Goal: Task Accomplishment & Management: Complete application form

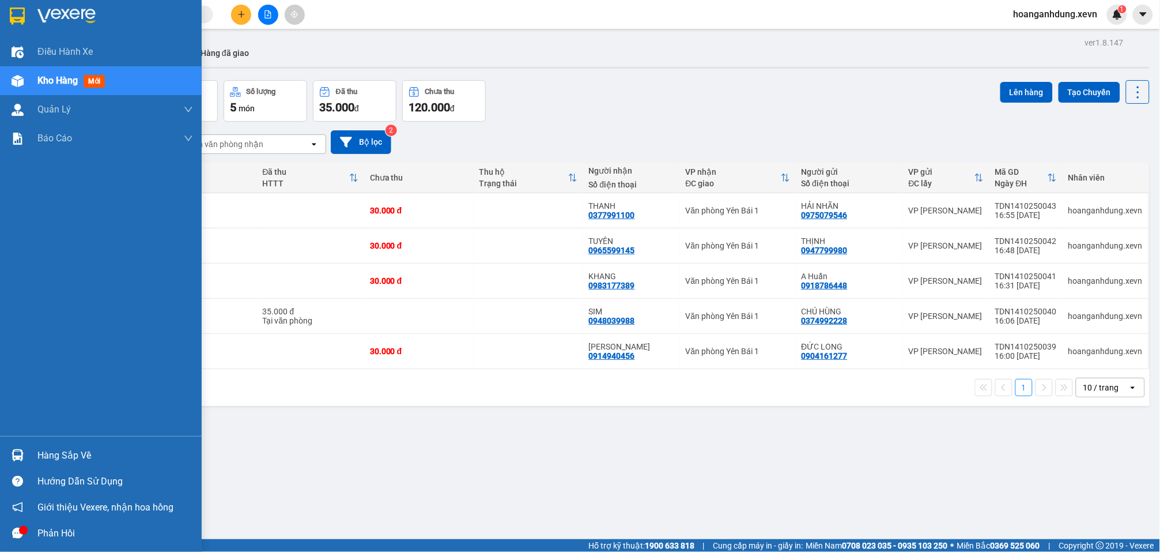
click at [12, 449] on img at bounding box center [18, 455] width 12 height 12
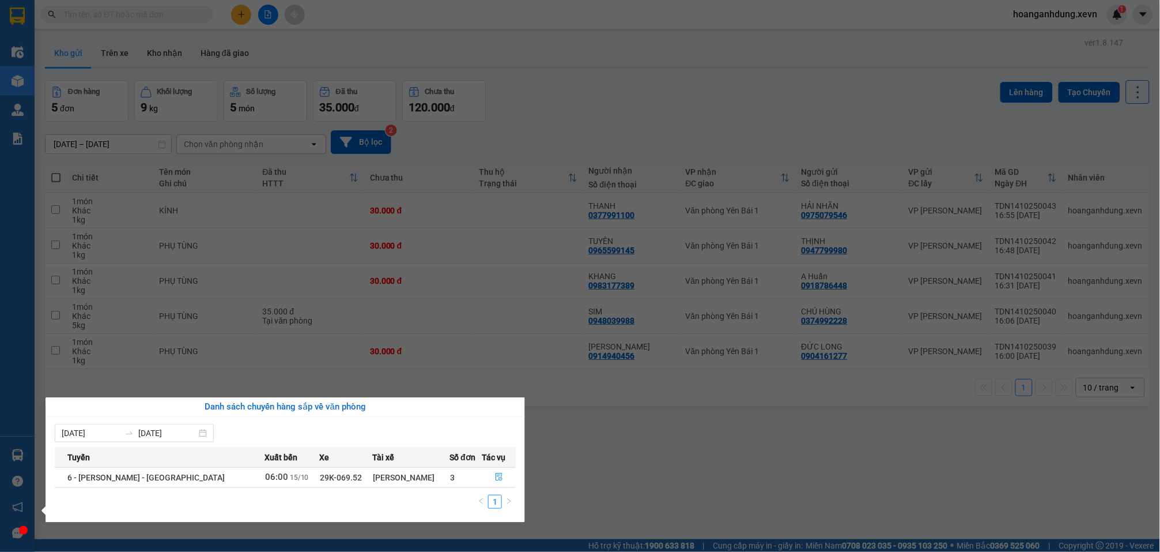
click at [617, 449] on section "Kết quả tìm kiếm ( 0 ) Bộ lọc No Data hoanganhdung.xevn 1 Điều hành xe Kho hàng…" at bounding box center [580, 276] width 1160 height 552
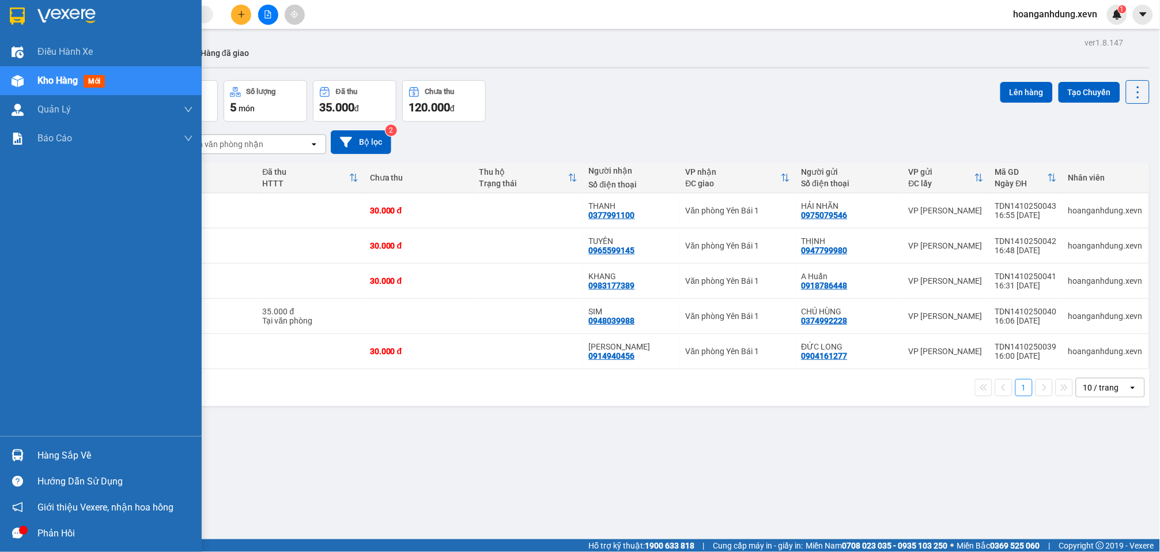
click at [13, 455] on img at bounding box center [18, 455] width 12 height 12
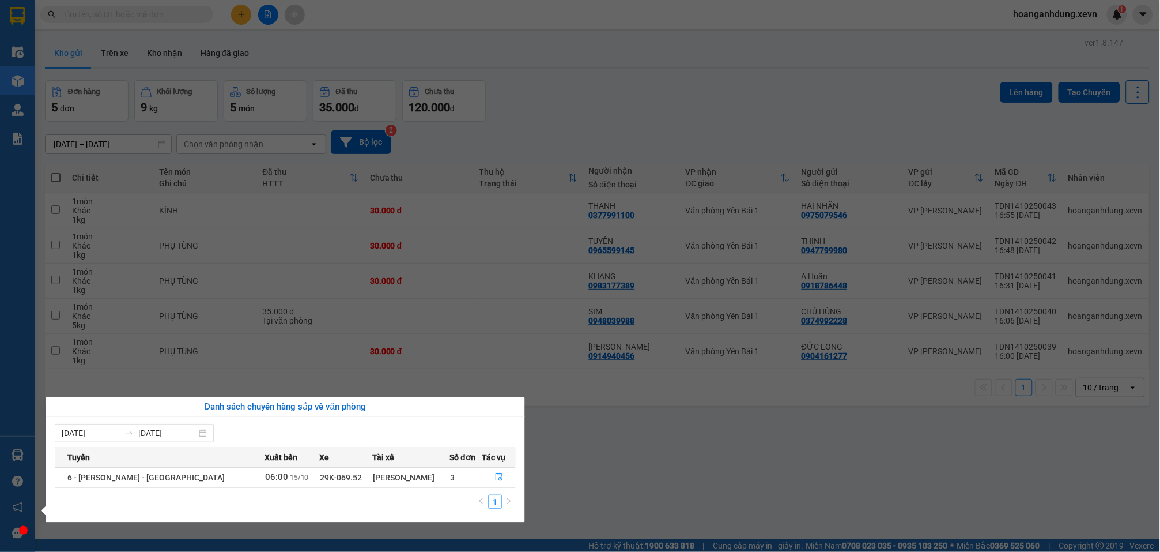
click at [612, 461] on section "Kết quả tìm kiếm ( 0 ) Bộ lọc No Data hoanganhdung.xevn 1 Điều hành xe Kho hàng…" at bounding box center [580, 276] width 1160 height 552
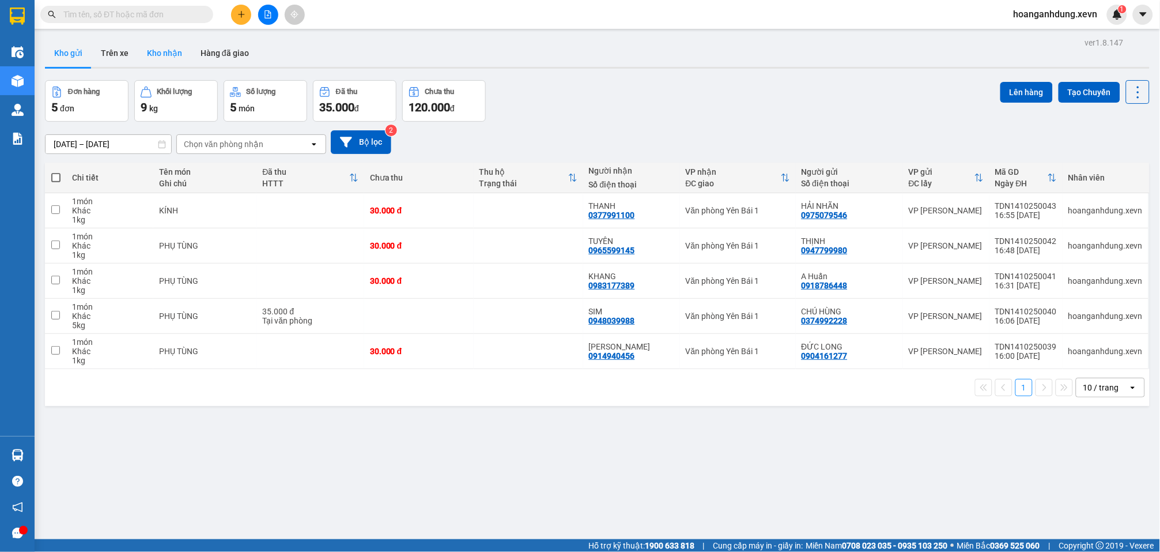
click at [139, 58] on button "Kho nhận" at bounding box center [165, 53] width 54 height 28
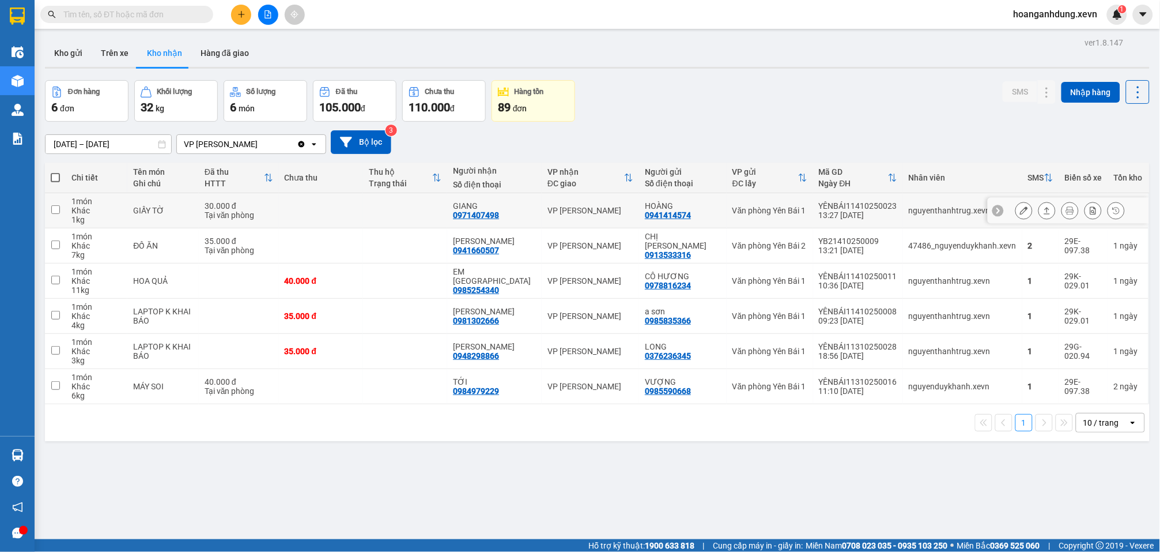
click at [1043, 212] on icon at bounding box center [1047, 210] width 8 height 8
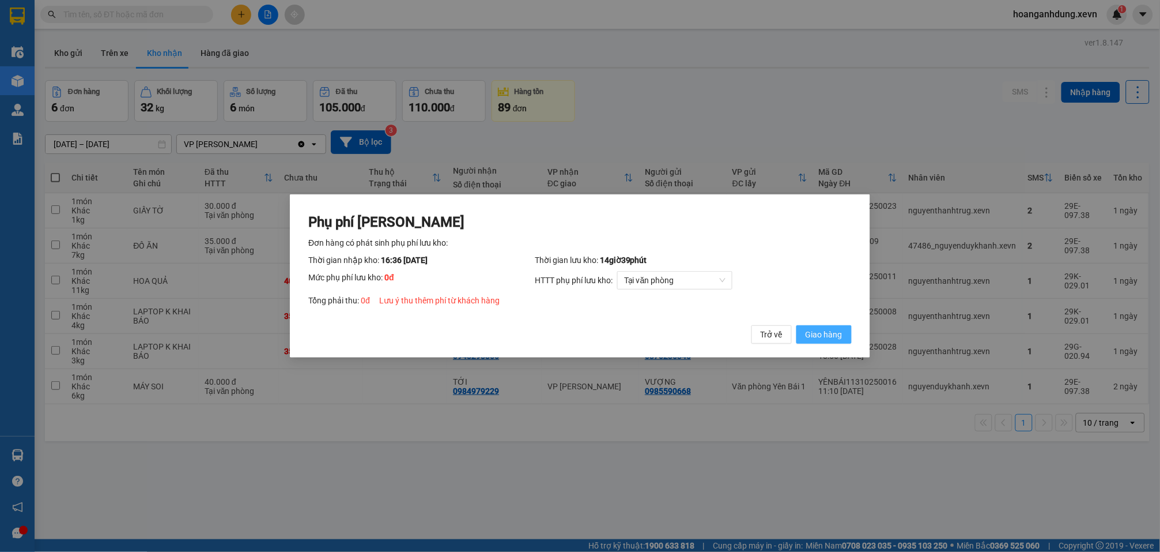
click at [823, 334] on span "Giao hàng" at bounding box center [824, 334] width 37 height 13
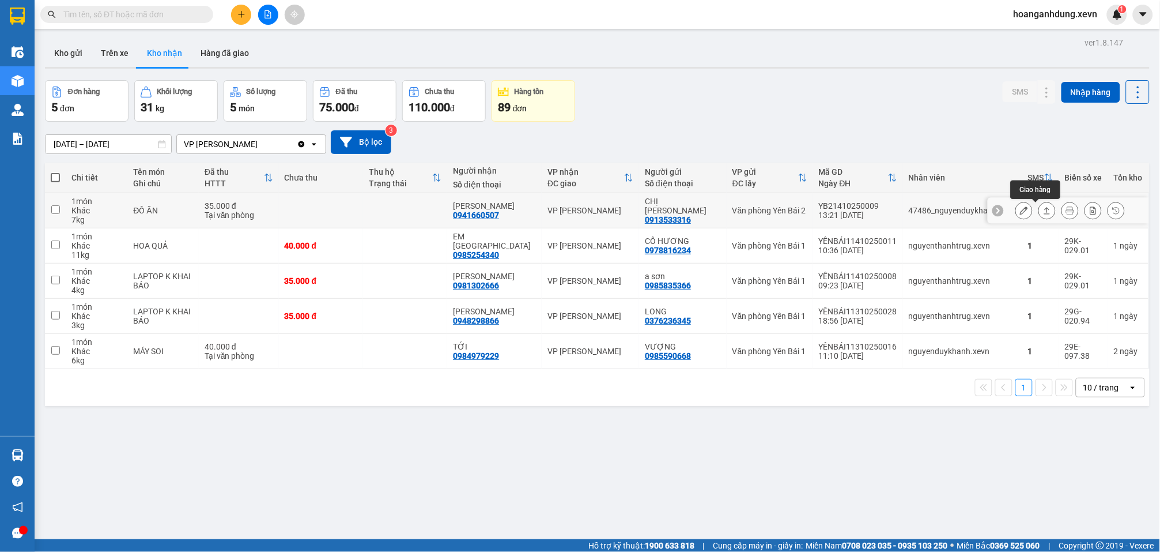
click at [1043, 213] on icon at bounding box center [1047, 210] width 8 height 8
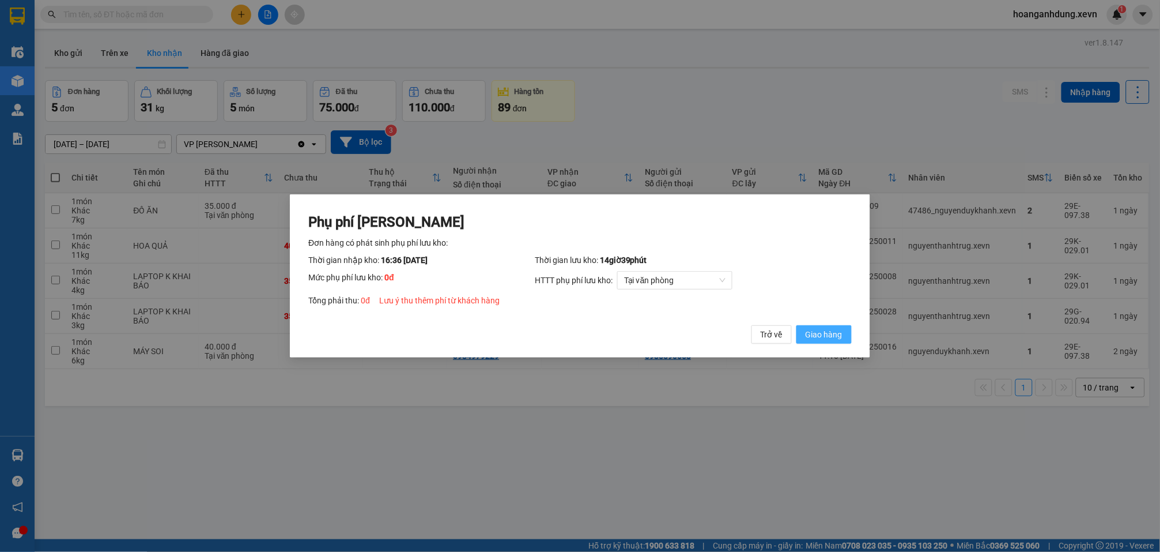
click at [839, 334] on span "Giao hàng" at bounding box center [824, 334] width 37 height 13
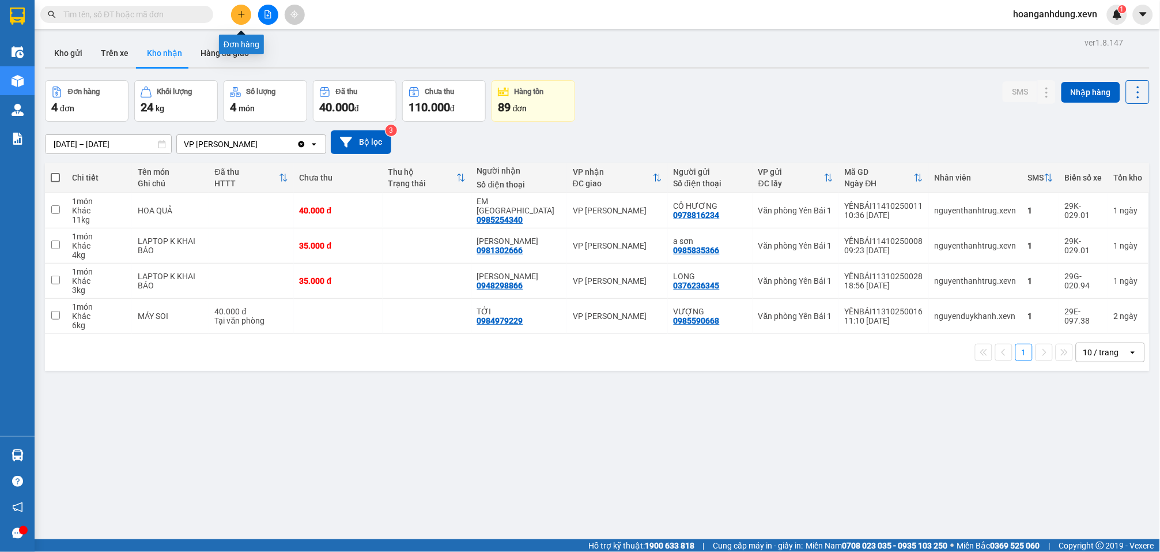
click at [238, 16] on icon "plus" at bounding box center [242, 14] width 8 height 8
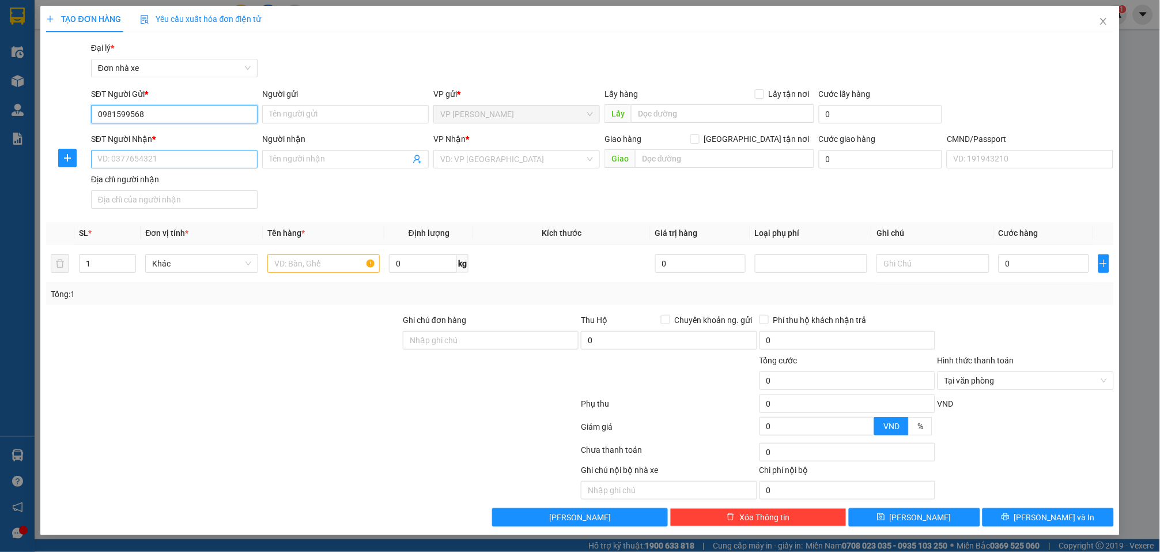
type input "0981599568"
click at [170, 156] on input "SĐT Người Nhận *" at bounding box center [174, 159] width 167 height 18
type input "096879828"
click at [285, 115] on input "Người gửi" at bounding box center [345, 114] width 167 height 18
type input "k"
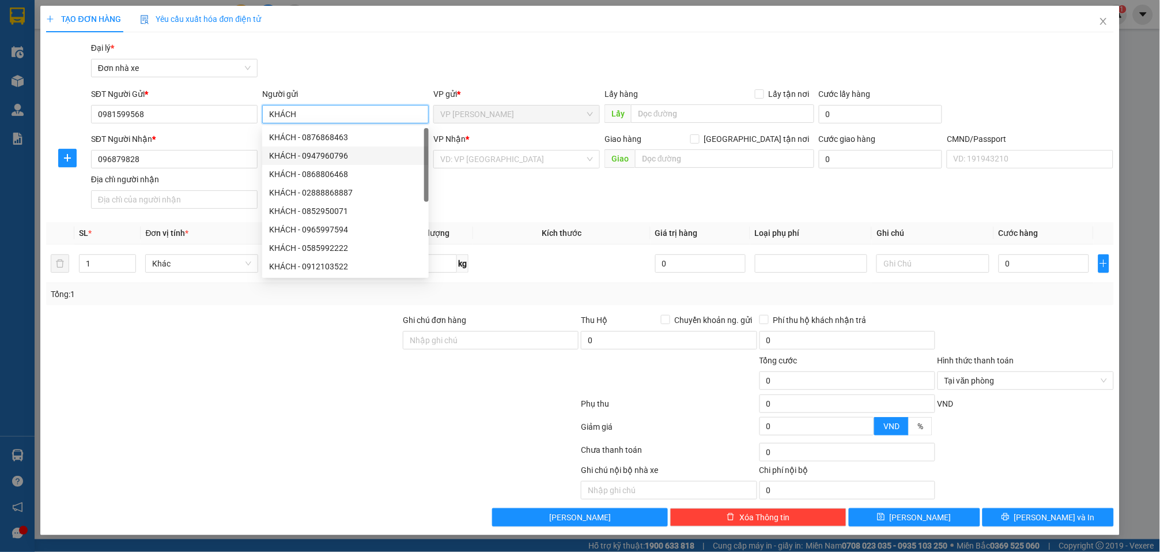
type input "KHÁCH"
click at [482, 30] on div "TẠO ĐƠN HÀNG Yêu cầu xuất hóa đơn điện tử" at bounding box center [580, 19] width 1068 height 27
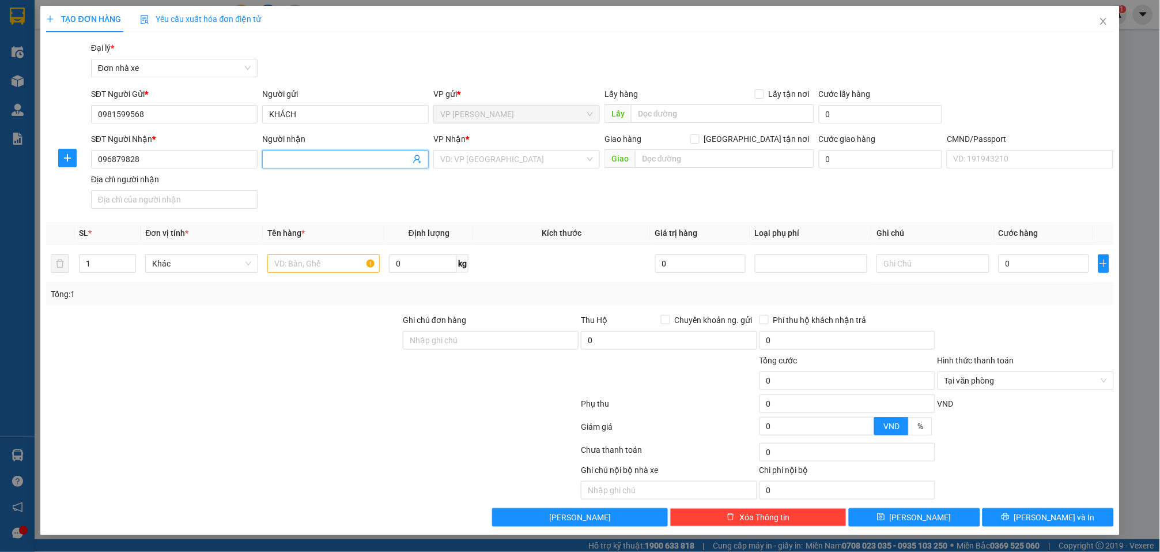
click at [291, 164] on input "Người nhận" at bounding box center [339, 159] width 141 height 13
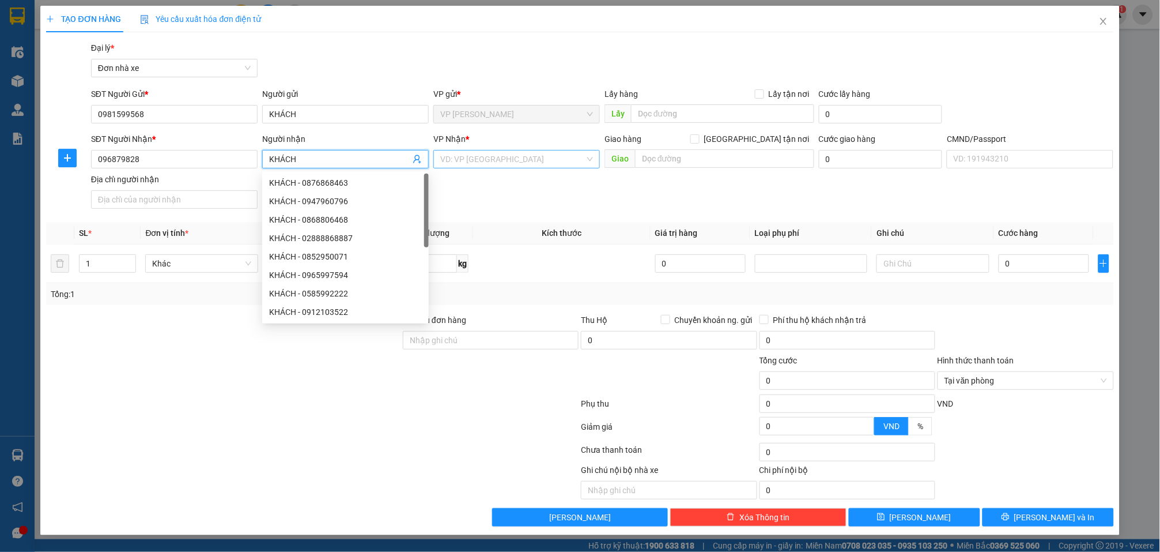
click at [540, 150] on div "VD: VP [GEOGRAPHIC_DATA]" at bounding box center [517, 159] width 167 height 18
type input "KHÁCH"
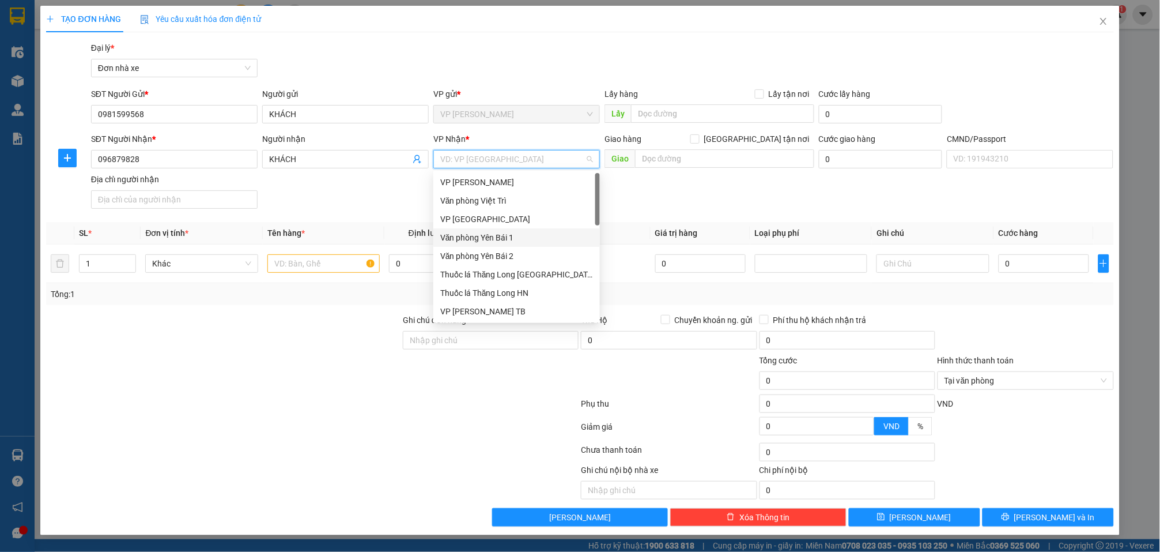
click at [510, 239] on div "Văn phòng Yên Bái 1" at bounding box center [516, 237] width 153 height 13
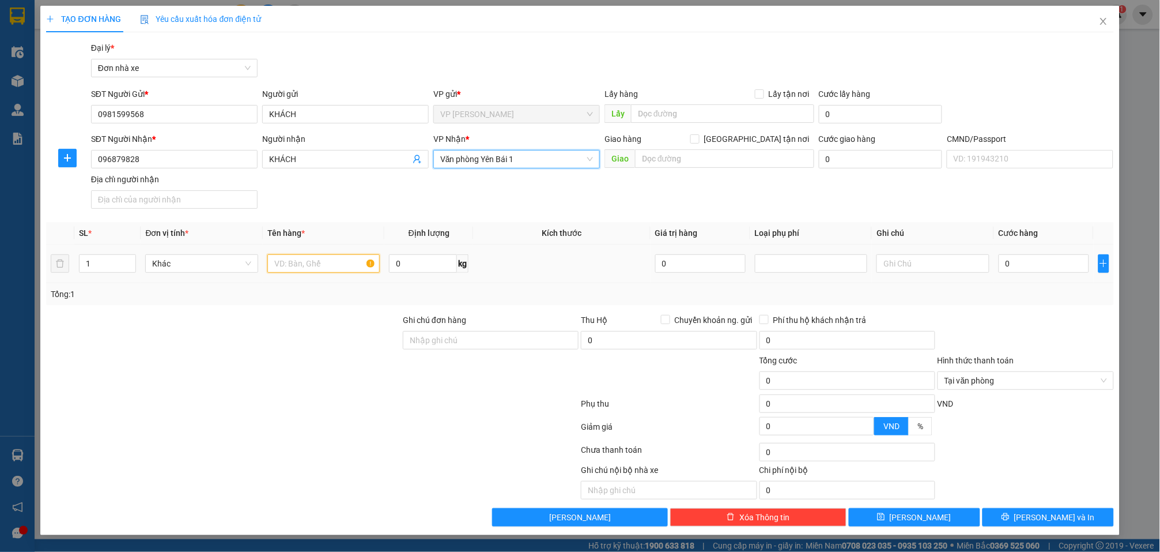
click at [304, 263] on input "text" at bounding box center [323, 263] width 112 height 18
type input "D"
type input "ĐỒ CÁ NHÂN"
click at [435, 275] on div "0 kg" at bounding box center [429, 263] width 80 height 23
click at [435, 267] on input "0" at bounding box center [423, 263] width 68 height 18
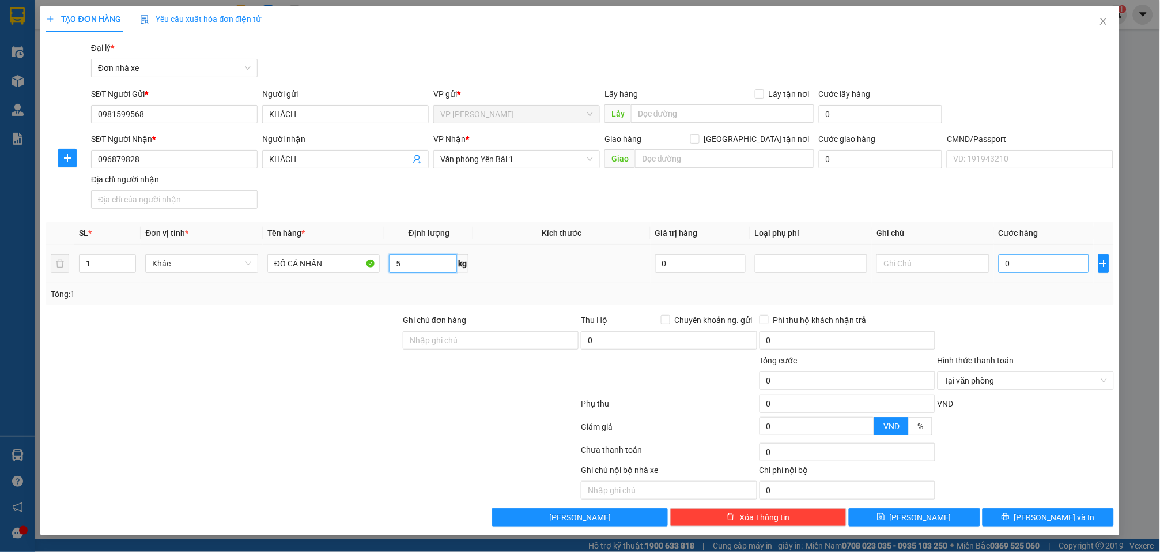
type input "5"
click at [1046, 267] on input "0" at bounding box center [1044, 263] width 91 height 18
type input "3"
type input "35"
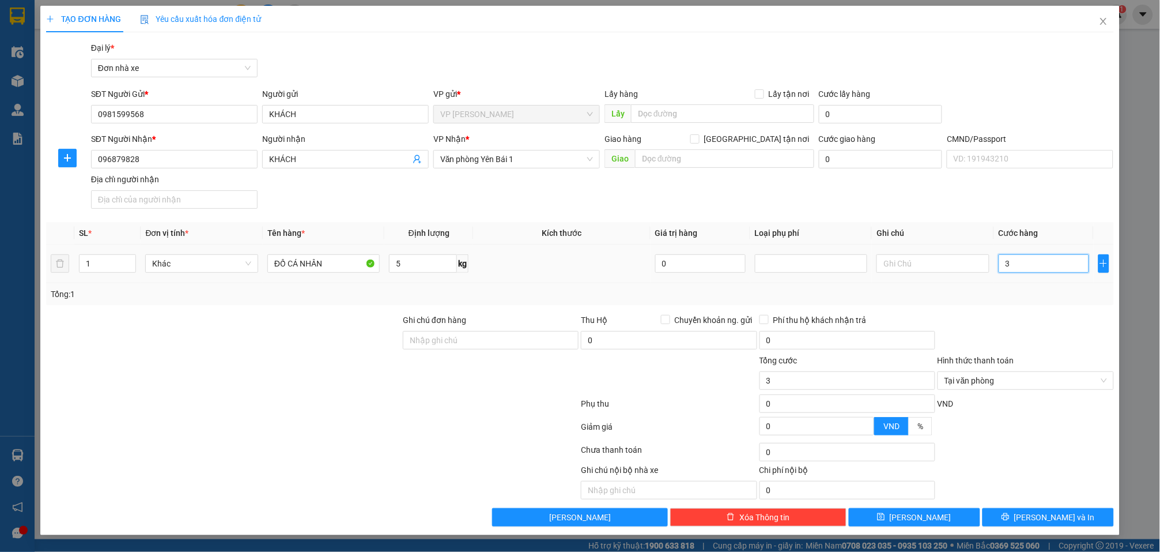
type input "35"
type input "350"
type input "3.500"
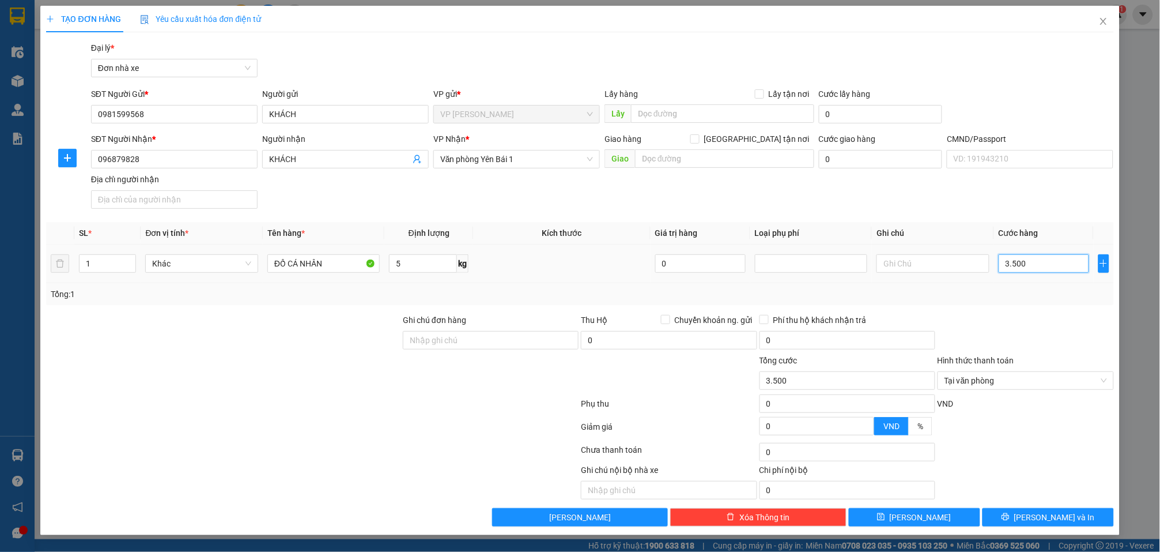
type input "35.000"
click at [1069, 519] on span "[PERSON_NAME] và In" at bounding box center [1055, 517] width 81 height 13
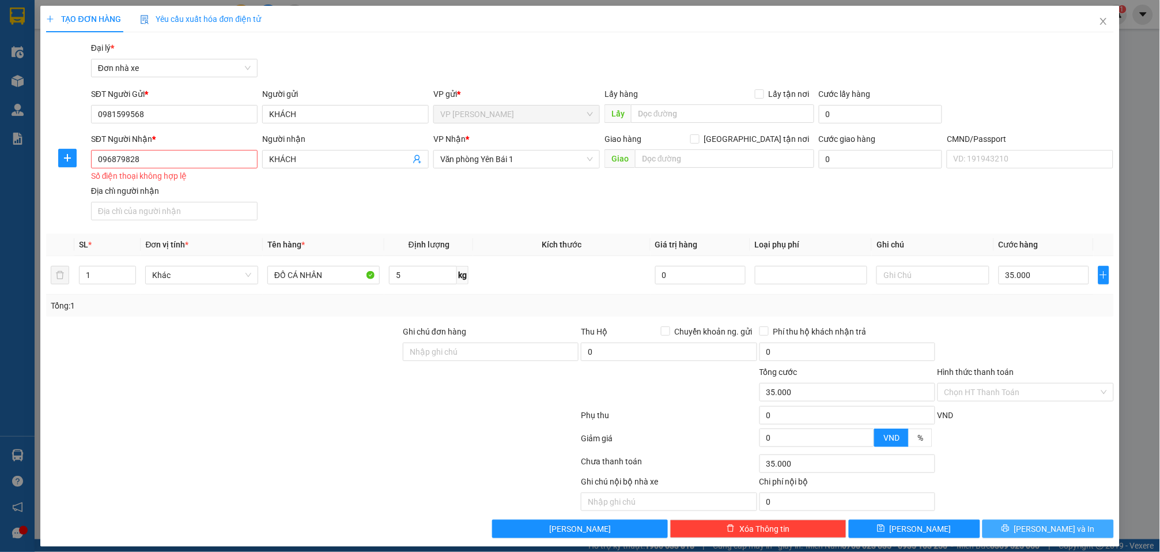
click at [1053, 526] on span "[PERSON_NAME] và In" at bounding box center [1055, 528] width 81 height 13
click at [163, 161] on input "096879828" at bounding box center [174, 159] width 167 height 18
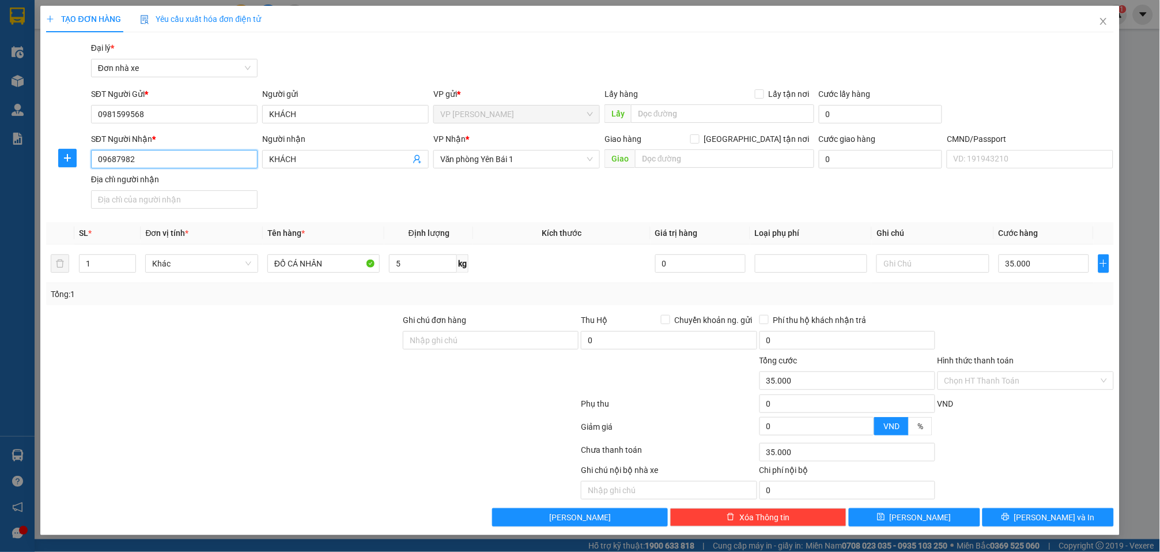
type input "096879828"
click at [329, 114] on input "KHÁCH" at bounding box center [345, 114] width 167 height 18
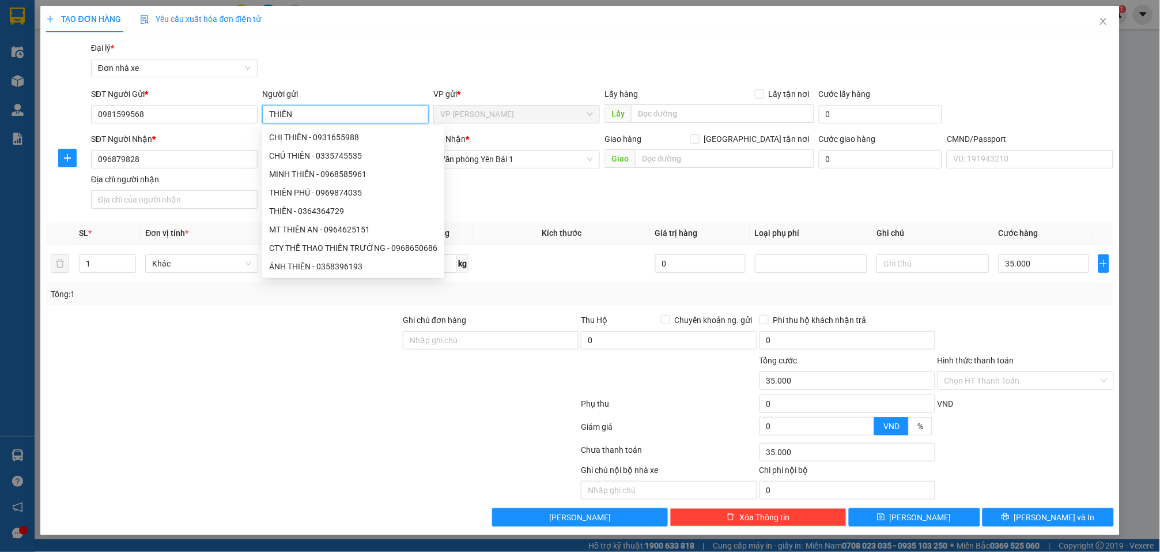
type input "THIÊN"
click at [398, 65] on div "Gói vận chuyển * Tiêu chuẩn Đại lý * Đơn nhà xe" at bounding box center [603, 62] width 1028 height 40
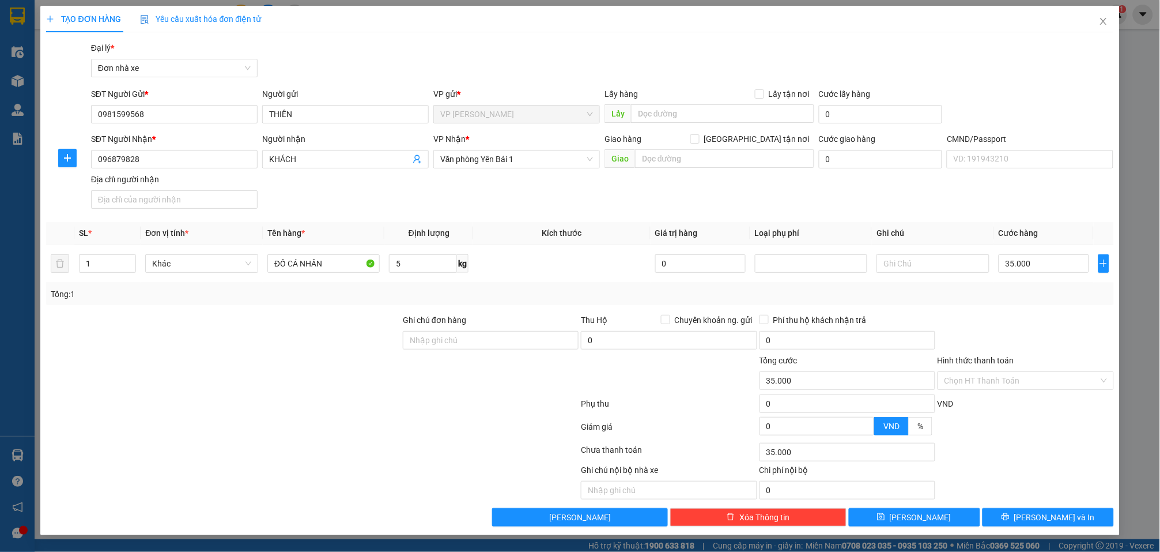
click at [398, 62] on div "Gói vận chuyển * Tiêu chuẩn Đại lý * Đơn nhà xe" at bounding box center [603, 62] width 1028 height 40
click at [214, 156] on input "096879828" at bounding box center [174, 159] width 167 height 18
type input "0981232414"
click at [316, 154] on input "KHÁCH" at bounding box center [339, 159] width 141 height 13
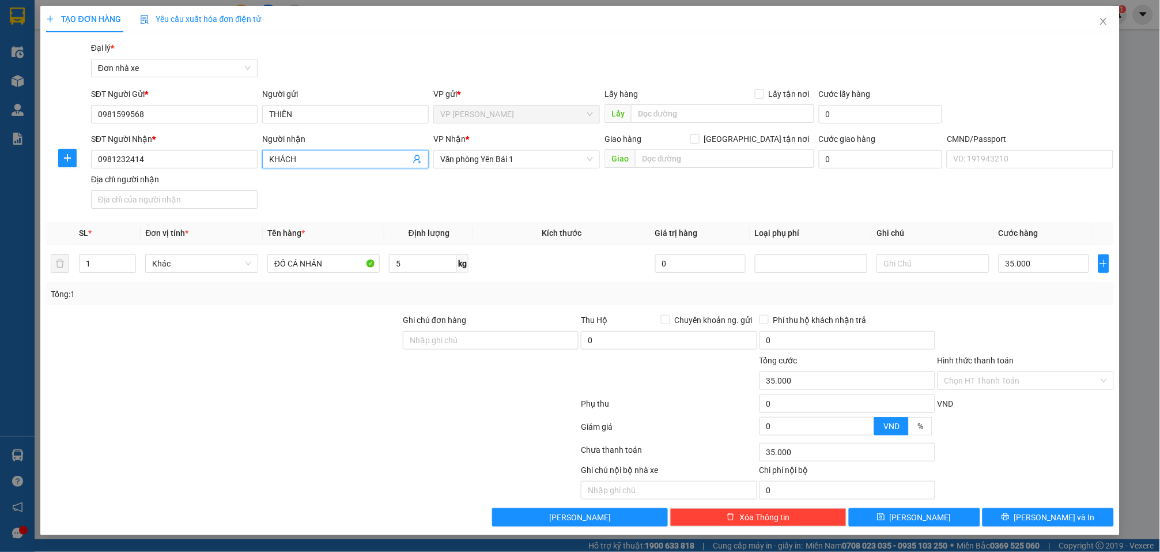
click at [316, 154] on input "KHÁCH" at bounding box center [339, 159] width 141 height 13
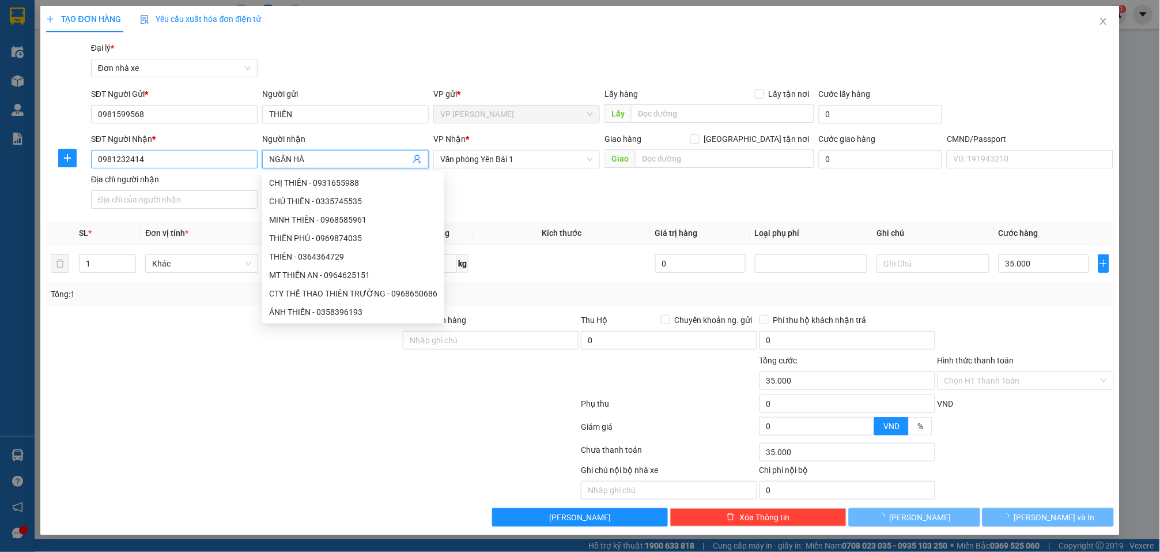
type input "NGÂN HÀ"
click at [209, 159] on input "0981232414" at bounding box center [174, 159] width 167 height 18
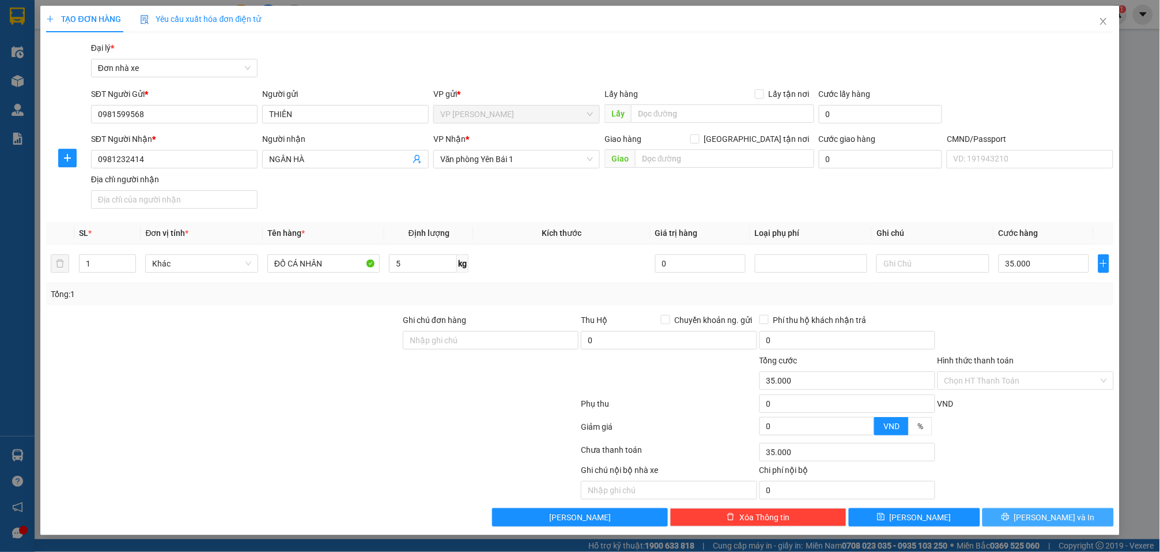
click at [1062, 516] on span "[PERSON_NAME] và In" at bounding box center [1055, 517] width 81 height 13
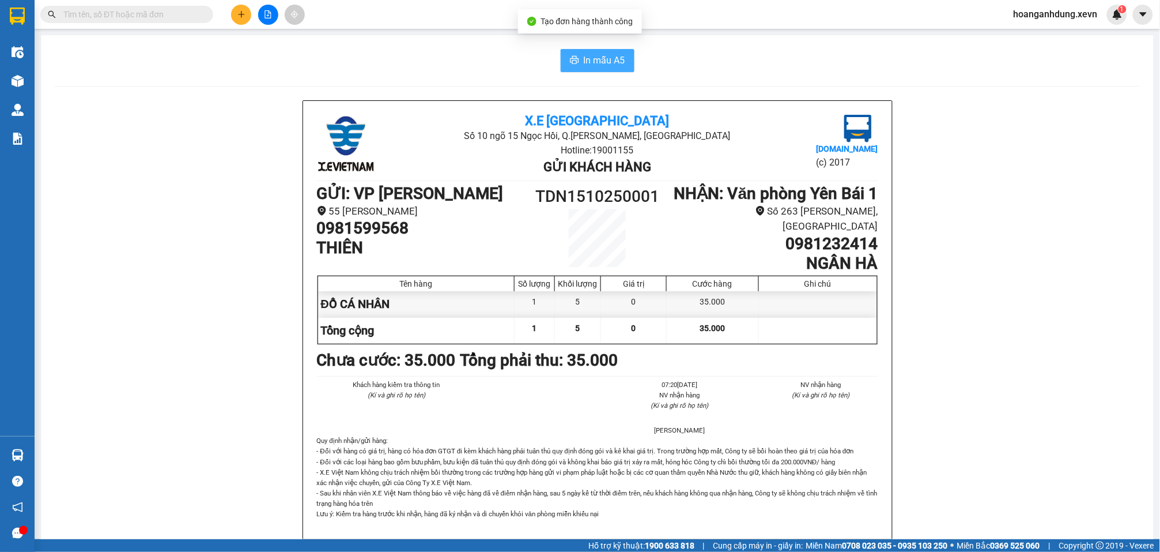
click at [584, 60] on span "In mẫu A5" at bounding box center [605, 60] width 42 height 14
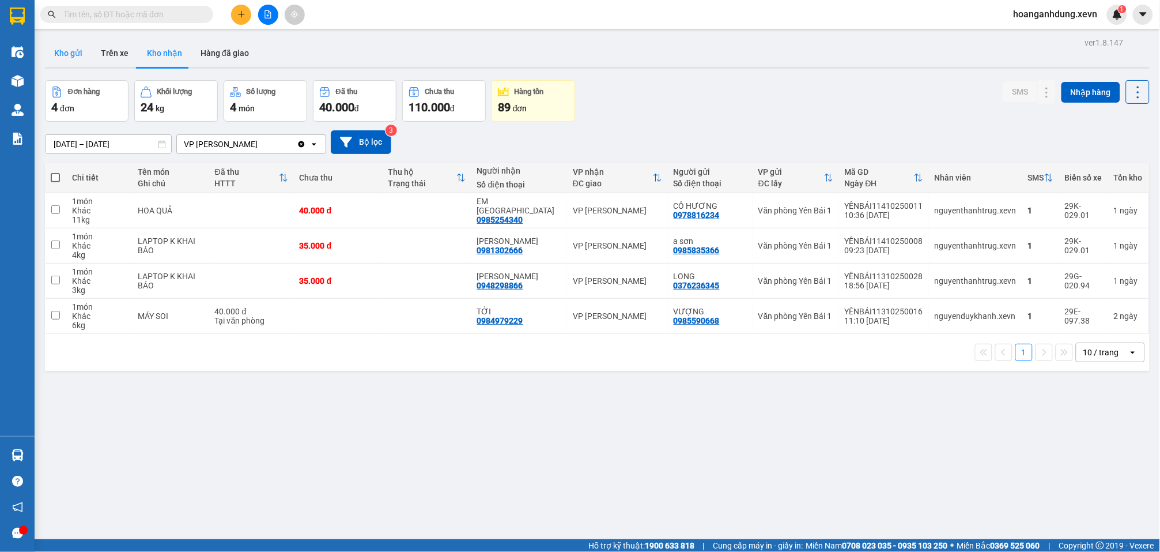
click at [51, 50] on button "Kho gửi" at bounding box center [68, 53] width 47 height 28
